Goal: Find specific fact: Find specific fact

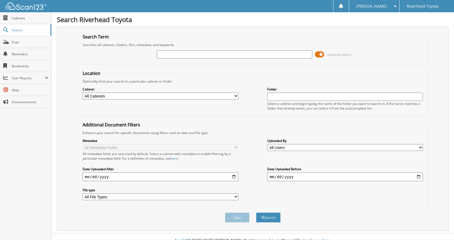
click at [173, 58] on input "text" at bounding box center [235, 54] width 156 height 8
type input "58021"
click at [256, 213] on button "Search" at bounding box center [268, 218] width 25 height 10
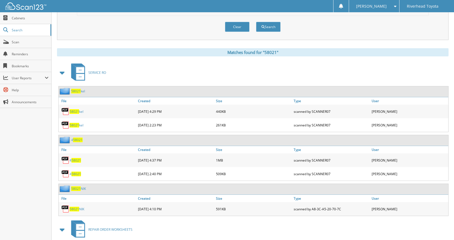
scroll to position [218, 0]
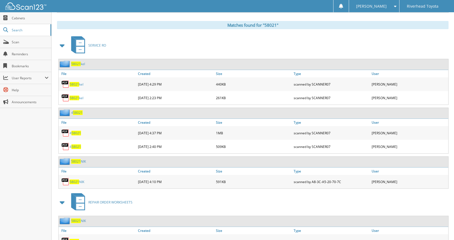
click at [75, 182] on span "58021" at bounding box center [75, 182] width 10 height 5
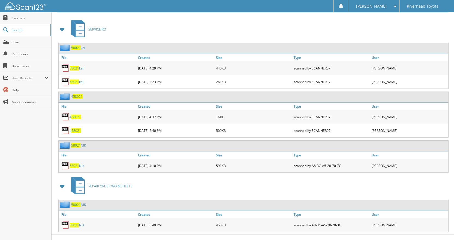
scroll to position [243, 0]
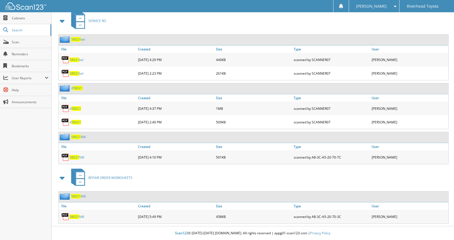
click at [73, 217] on span "58021" at bounding box center [75, 217] width 10 height 5
click at [277, 16] on div "SERVICE RO" at bounding box center [253, 21] width 392 height 22
